Goal: Task Accomplishment & Management: Manage account settings

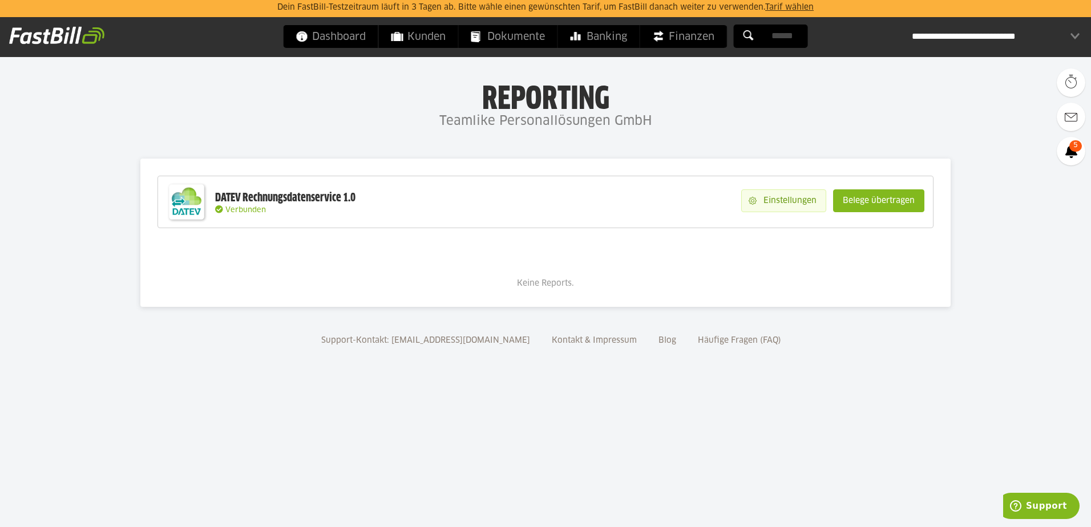
click at [789, 201] on slot "Einstellungen" at bounding box center [791, 201] width 69 height 22
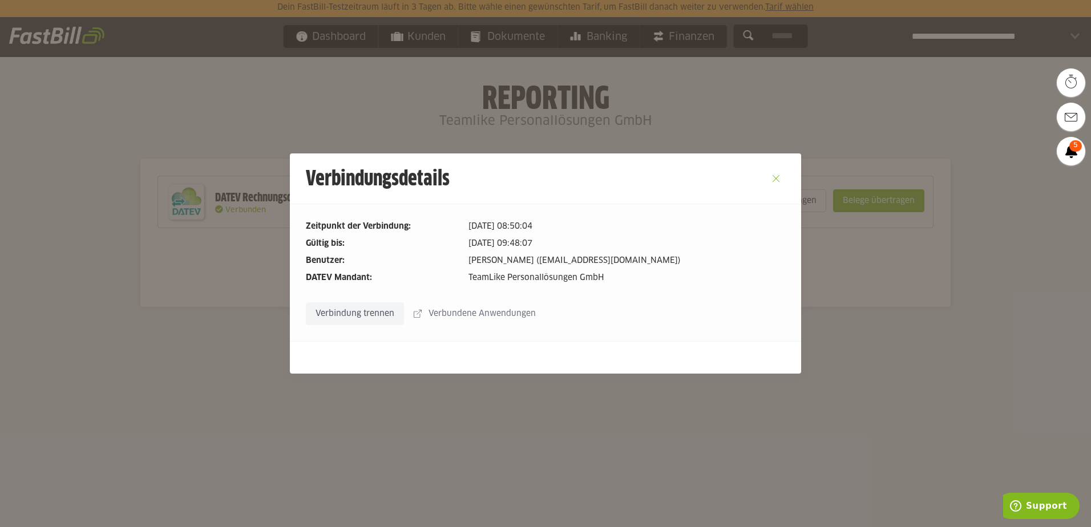
click at [781, 171] on button "Close" at bounding box center [776, 178] width 18 height 18
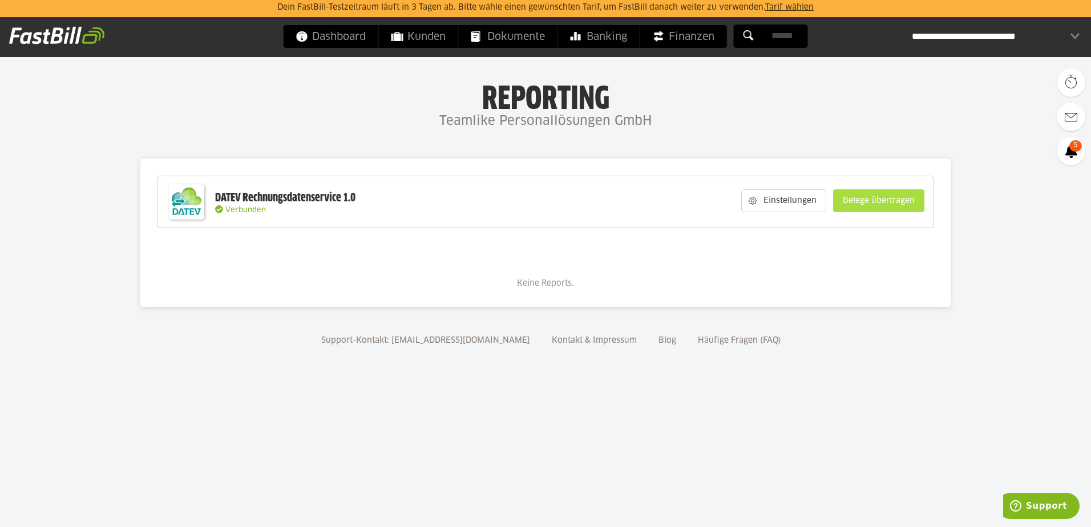
click at [881, 197] on slot "Belege übertragen" at bounding box center [879, 201] width 90 height 22
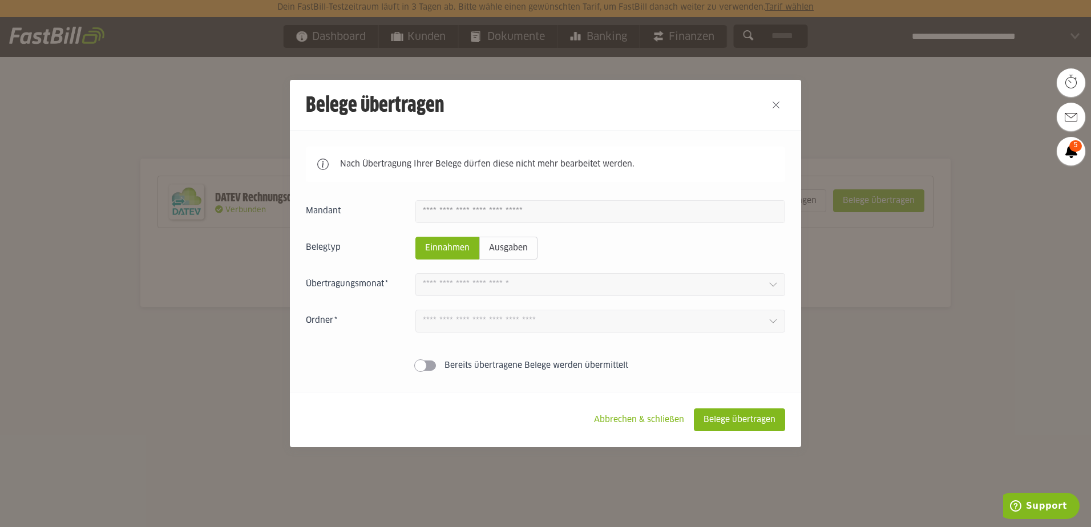
click at [443, 253] on slot "Einnahmen" at bounding box center [447, 248] width 63 height 22
click at [540, 256] on fieldset "Belegtyp Einnahmen Ausgaben" at bounding box center [545, 248] width 479 height 23
click at [528, 251] on slot "Ausgaben" at bounding box center [508, 248] width 57 height 22
click at [451, 249] on slot "Einnahmen" at bounding box center [447, 248] width 63 height 22
drag, startPoint x: 430, startPoint y: 438, endPoint x: 484, endPoint y: 352, distance: 101.3
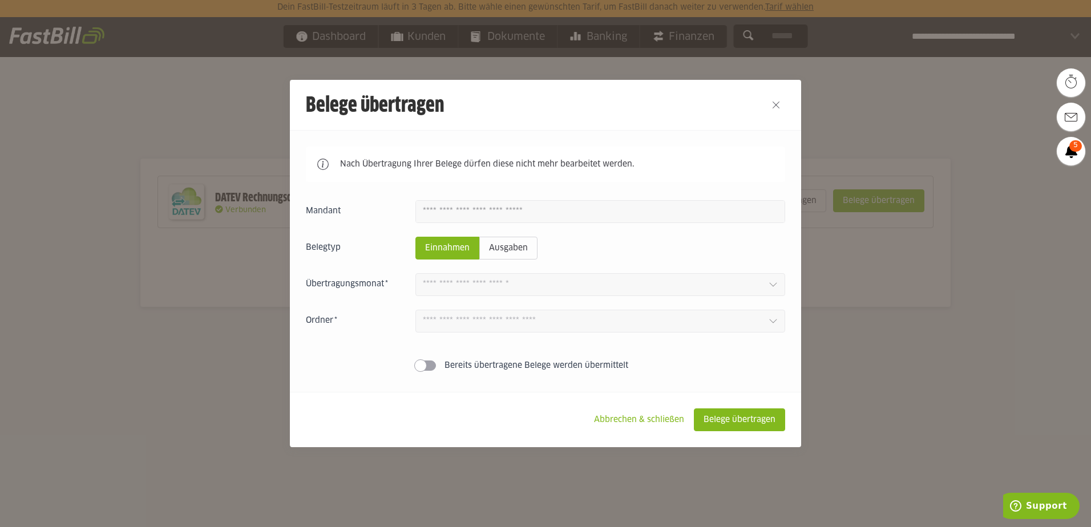
click at [430, 438] on footer "Abbrechen & schließen Belege übertragen" at bounding box center [545, 419] width 511 height 55
click at [522, 251] on slot "Ausgaben" at bounding box center [508, 248] width 57 height 22
click at [445, 240] on slot "Einnahmen" at bounding box center [447, 248] width 63 height 22
click at [953, 98] on div at bounding box center [545, 263] width 1091 height 527
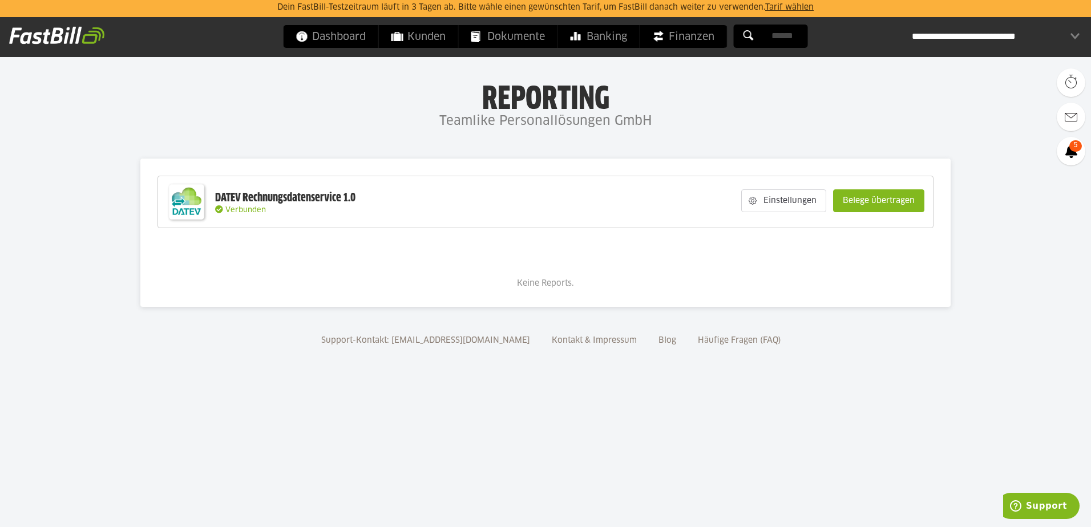
click at [1048, 43] on div "**********" at bounding box center [996, 36] width 168 height 23
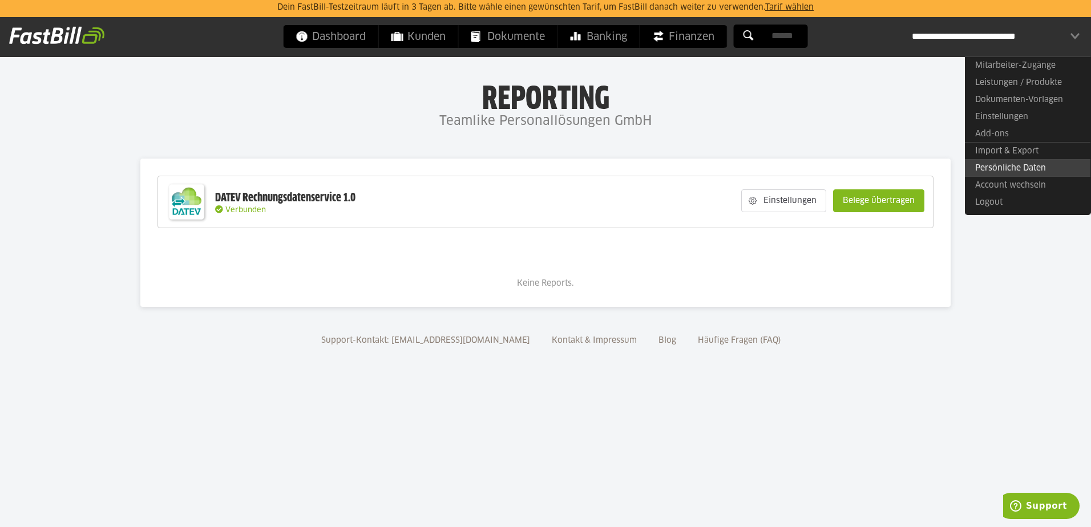
click at [1004, 169] on link "Persönliche Daten" at bounding box center [1028, 168] width 126 height 18
